Goal: Task Accomplishment & Management: Use online tool/utility

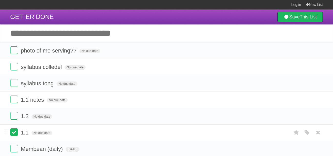
click at [14, 131] on label at bounding box center [14, 132] width 8 height 8
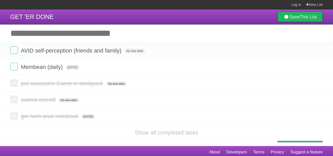
scroll to position [3, 0]
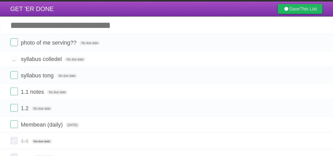
scroll to position [8, 0]
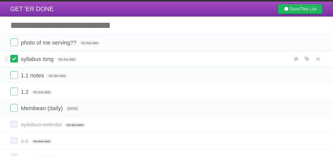
click at [12, 60] on label at bounding box center [14, 59] width 8 height 8
